Goal: Check status: Check status

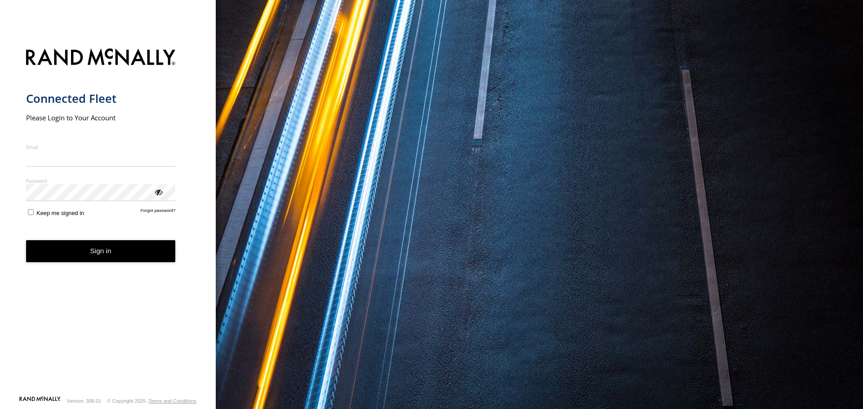
type input "**********"
click at [106, 262] on button "Sign in" at bounding box center [101, 251] width 150 height 22
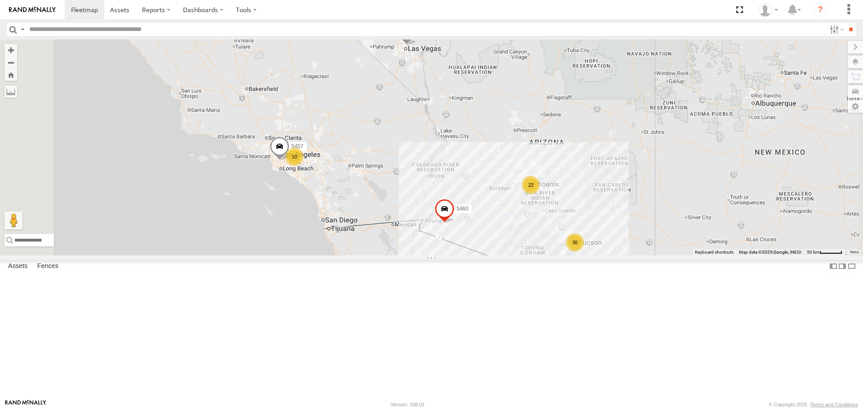
click at [584, 252] on div "30" at bounding box center [575, 243] width 18 height 18
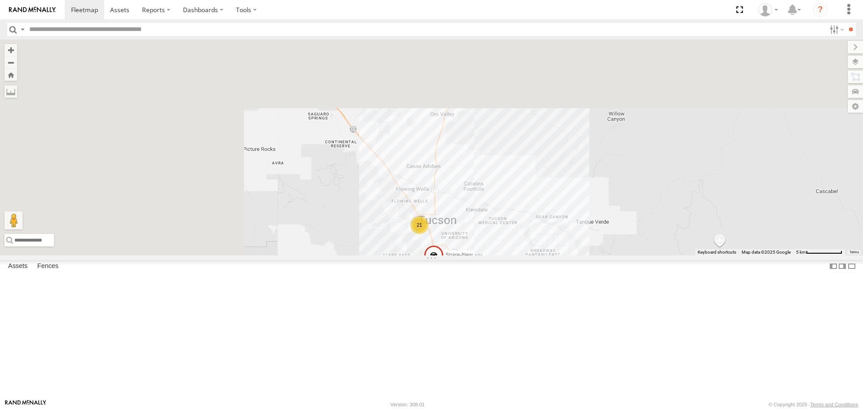
drag, startPoint x: 308, startPoint y: 138, endPoint x: 558, endPoint y: 322, distance: 309.8
click at [559, 255] on div "5453 Spare-New 21 2 3 2" at bounding box center [431, 148] width 863 height 216
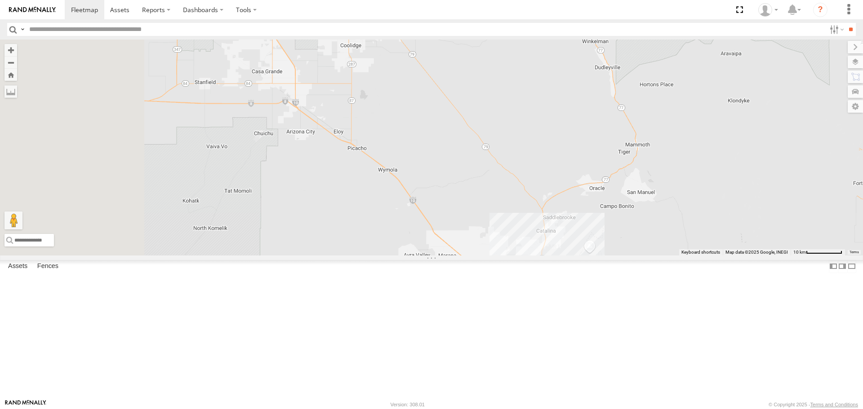
drag, startPoint x: 374, startPoint y: 175, endPoint x: 523, endPoint y: 301, distance: 195.7
click at [534, 255] on div "5453 Spare-New 21 4 3" at bounding box center [431, 148] width 863 height 216
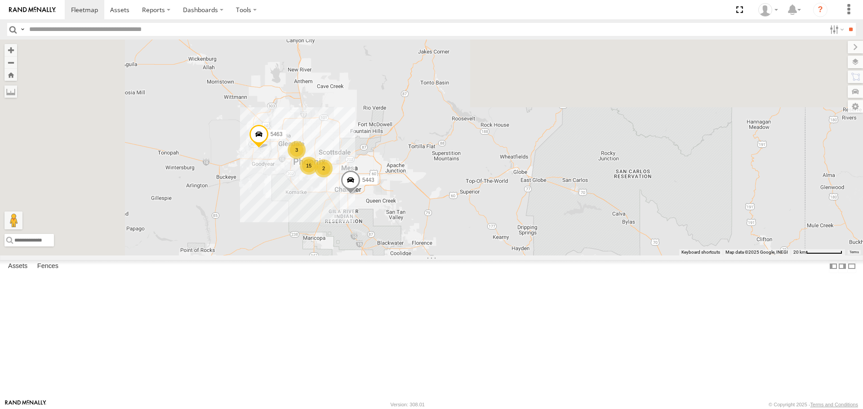
drag, startPoint x: 367, startPoint y: 159, endPoint x: 442, endPoint y: 325, distance: 182.8
click at [442, 255] on div "22 15 2 6 5463 2 3 5443" at bounding box center [431, 148] width 863 height 216
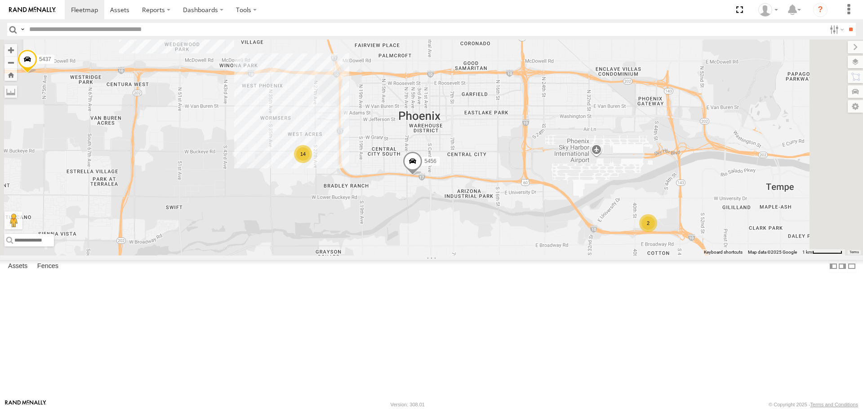
click at [312, 163] on div "14" at bounding box center [303, 154] width 18 height 18
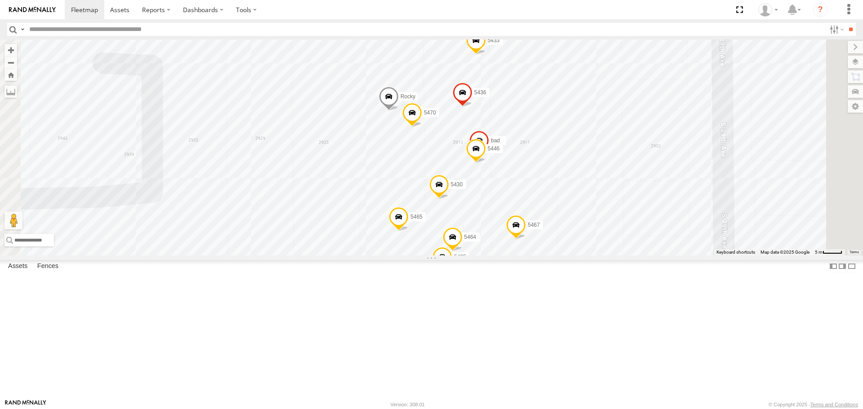
click at [408, 231] on span at bounding box center [399, 219] width 20 height 24
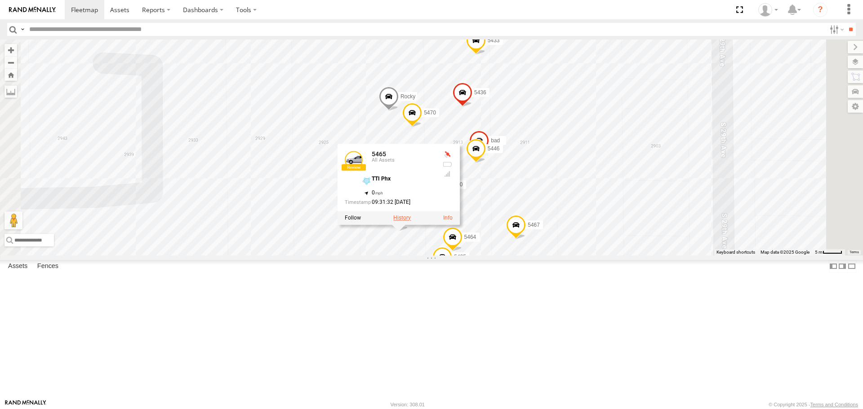
click at [411, 221] on label at bounding box center [402, 218] width 18 height 6
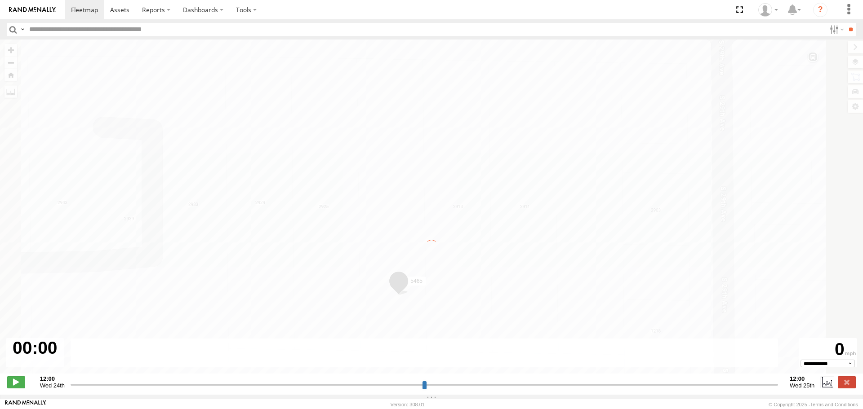
type input "**********"
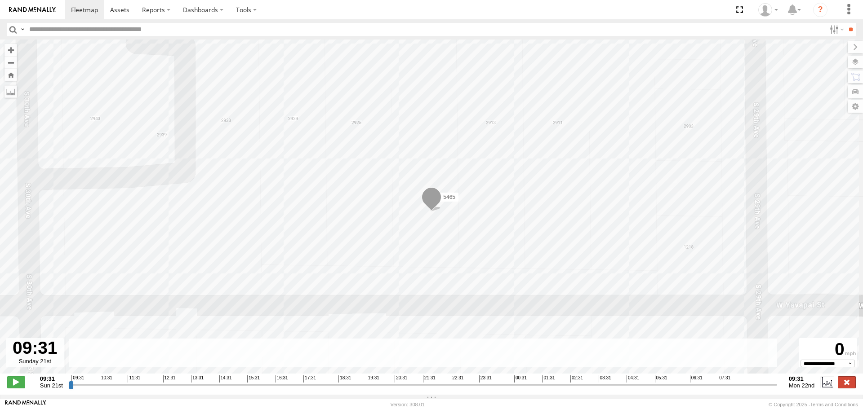
click at [843, 384] on label at bounding box center [846, 382] width 18 height 12
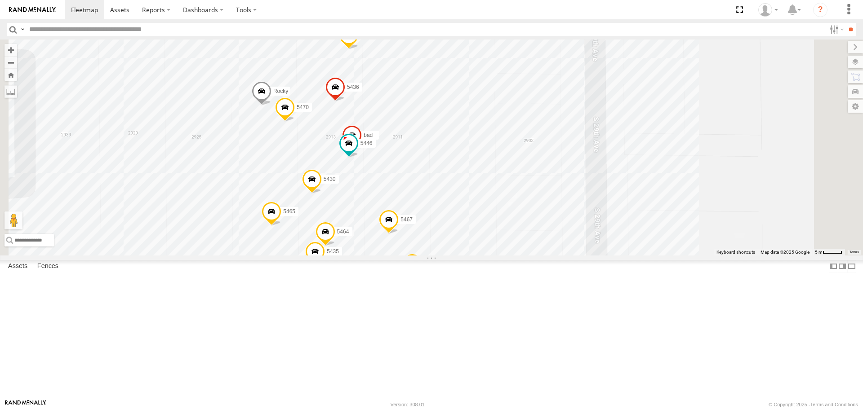
drag, startPoint x: 554, startPoint y: 163, endPoint x: 548, endPoint y: 236, distance: 73.5
click at [548, 236] on div "[CREDIT_CARD_NUMBER] 5465 5470 bad 5455 5454 Rocky 5435 5433 5464 5446" at bounding box center [431, 148] width 863 height 216
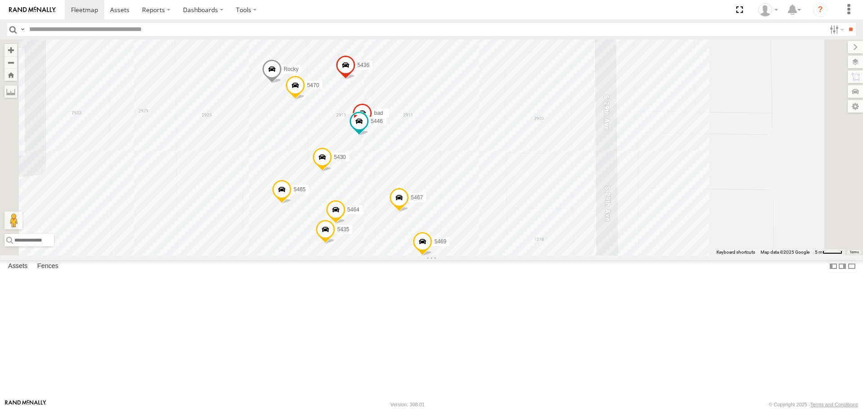
drag, startPoint x: 559, startPoint y: 273, endPoint x: 571, endPoint y: 250, distance: 26.3
click at [571, 250] on div "[CREDIT_CARD_NUMBER] 5465 5470 bad 5455 5454 Rocky 5435 5433 5464 5446" at bounding box center [431, 148] width 863 height 216
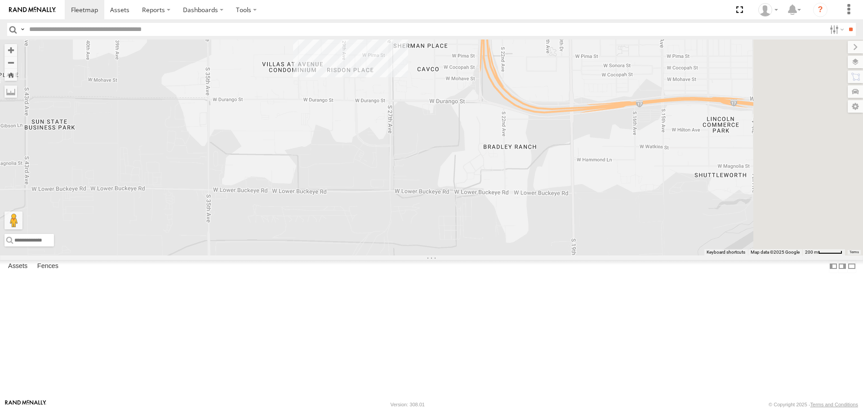
drag, startPoint x: 630, startPoint y: 335, endPoint x: 482, endPoint y: 120, distance: 261.6
click at [482, 120] on div "14" at bounding box center [431, 148] width 863 height 216
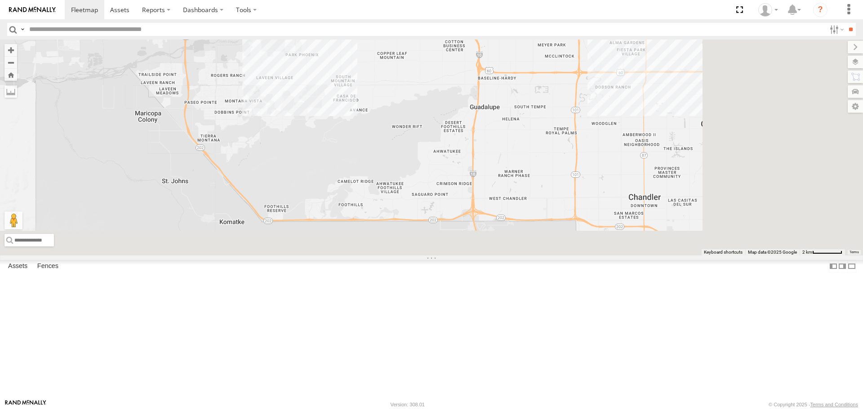
drag, startPoint x: 629, startPoint y: 308, endPoint x: 482, endPoint y: 156, distance: 211.9
click at [483, 158] on div "5456 2 14 5466 5428 5437" at bounding box center [431, 148] width 863 height 216
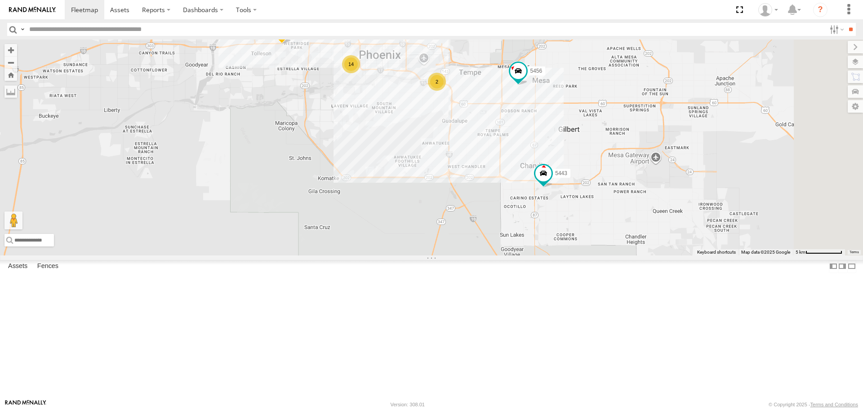
drag, startPoint x: 600, startPoint y: 301, endPoint x: 480, endPoint y: 163, distance: 183.5
click at [482, 165] on div "5456 5466 5428 5437 5443 2 14 5463" at bounding box center [431, 148] width 863 height 216
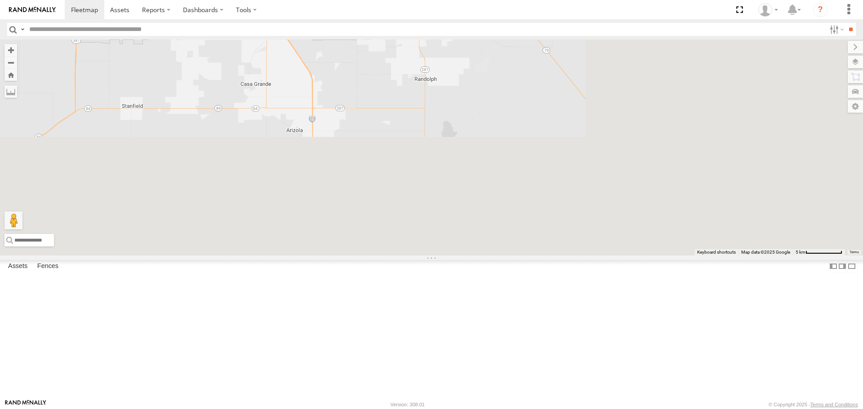
click at [479, 76] on div "5456 5466 5428 5437 5443 2 14 5463" at bounding box center [431, 148] width 863 height 216
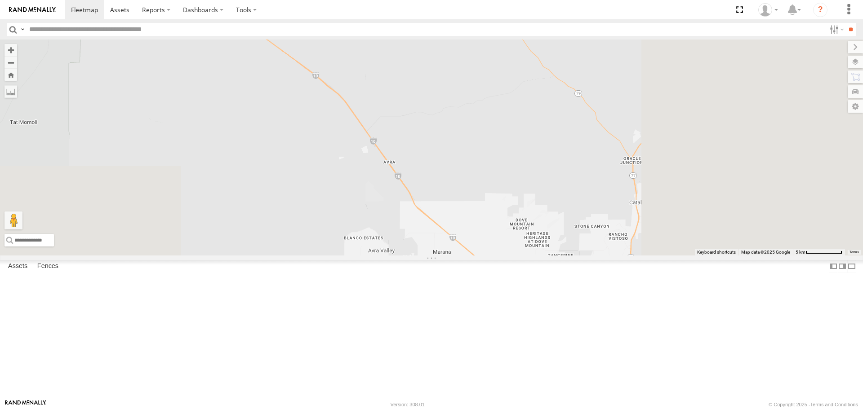
drag, startPoint x: 633, startPoint y: 296, endPoint x: 464, endPoint y: 94, distance: 263.4
click at [464, 94] on div "5456 5466 5428 5437 5443 2 14 5463" at bounding box center [431, 148] width 863 height 216
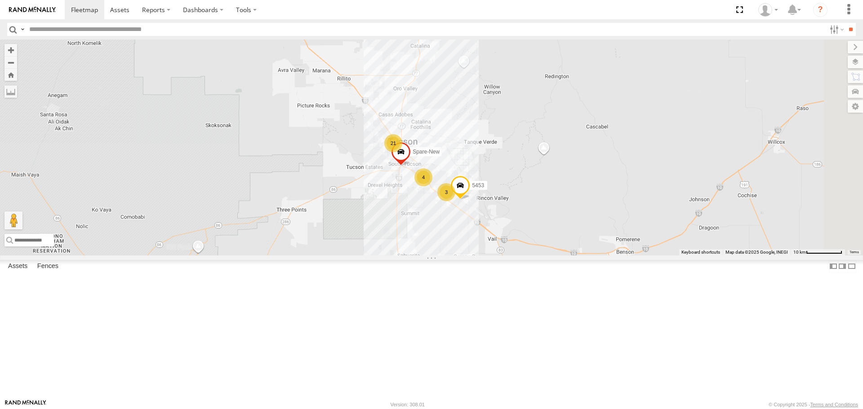
drag, startPoint x: 561, startPoint y: 219, endPoint x: 500, endPoint y: 143, distance: 96.8
click at [500, 143] on div "5456 5466 5428 5437 5443 5463 21 4 3 5453 Spare-New" at bounding box center [431, 148] width 863 height 216
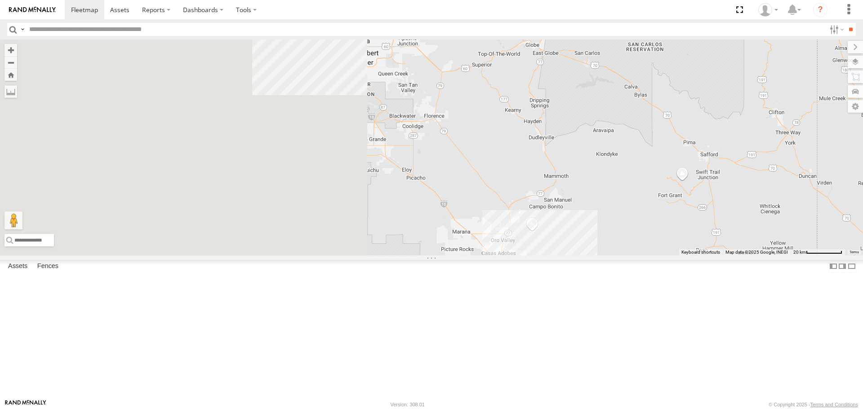
drag, startPoint x: 289, startPoint y: 209, endPoint x: 642, endPoint y: 366, distance: 386.4
click at [642, 255] on div "22 6 2" at bounding box center [431, 148] width 863 height 216
